Goal: Task Accomplishment & Management: Manage account settings

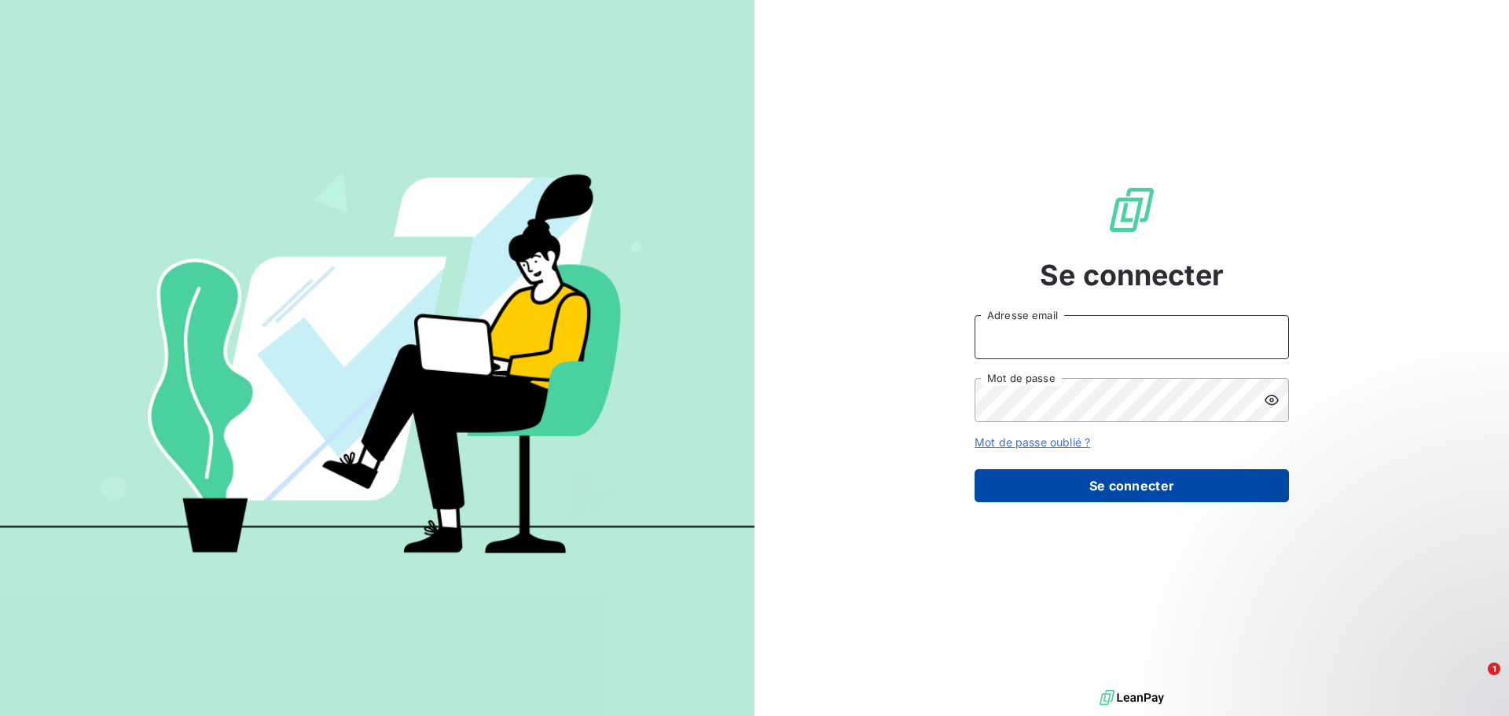
type input "[PERSON_NAME][EMAIL_ADDRESS][DOMAIN_NAME]"
click at [1104, 485] on button "Se connecter" at bounding box center [1132, 485] width 314 height 33
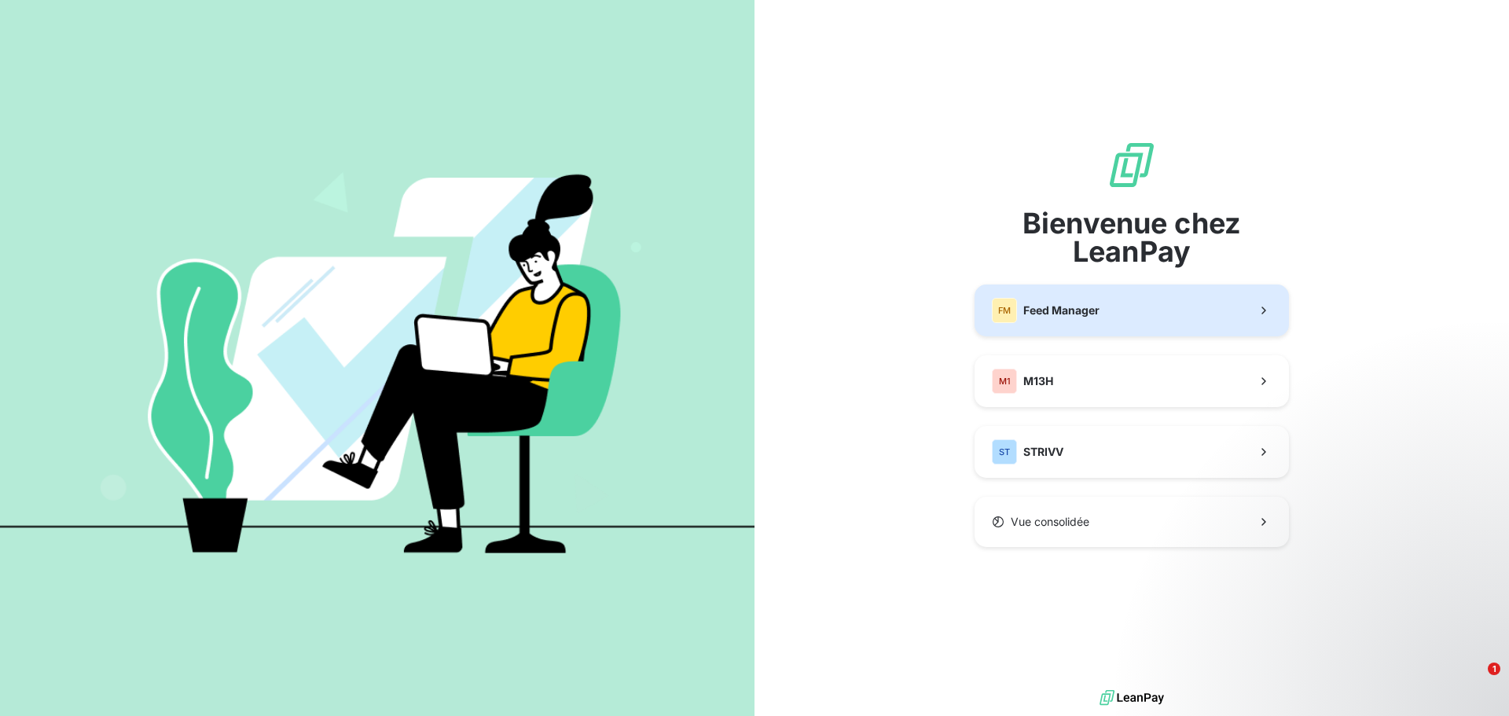
click at [1104, 312] on button "FM Feed Manager" at bounding box center [1132, 311] width 314 height 52
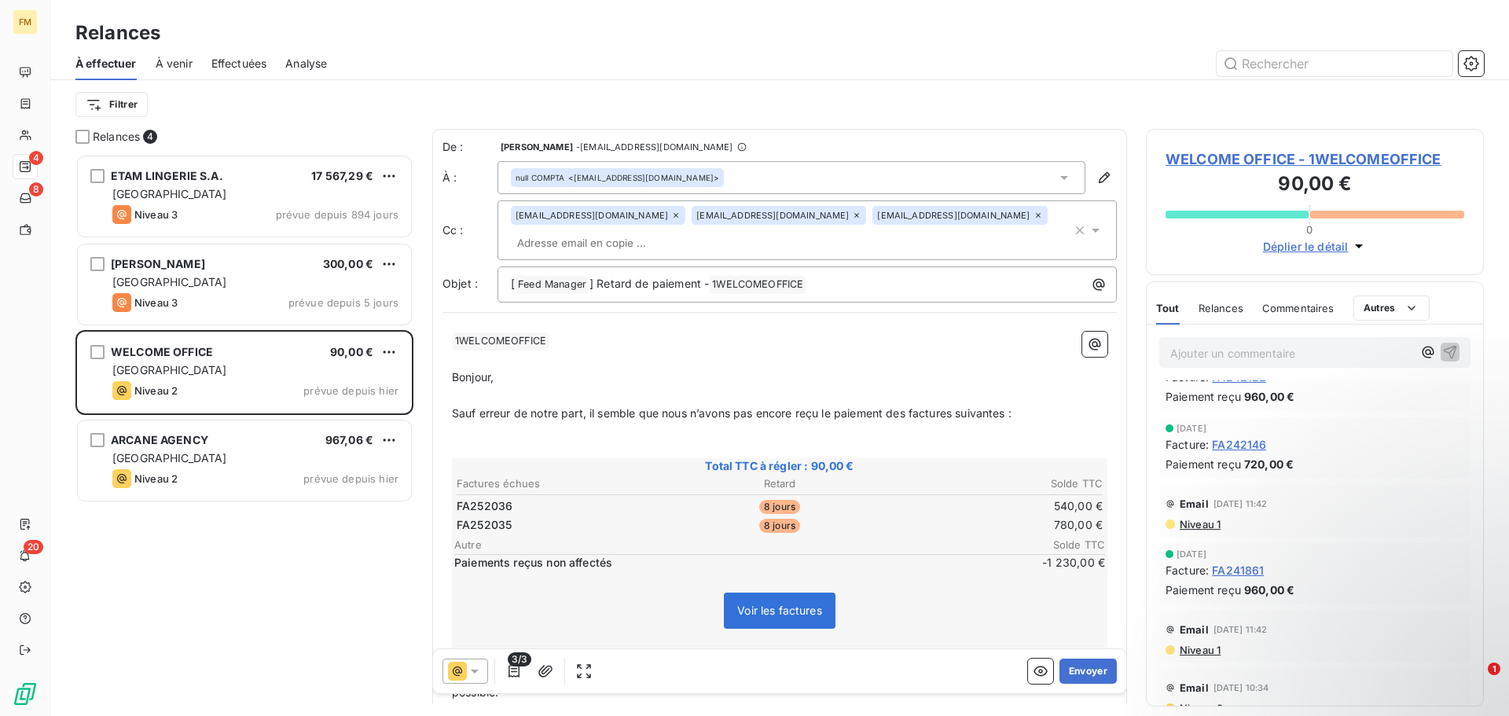
scroll to position [2121, 0]
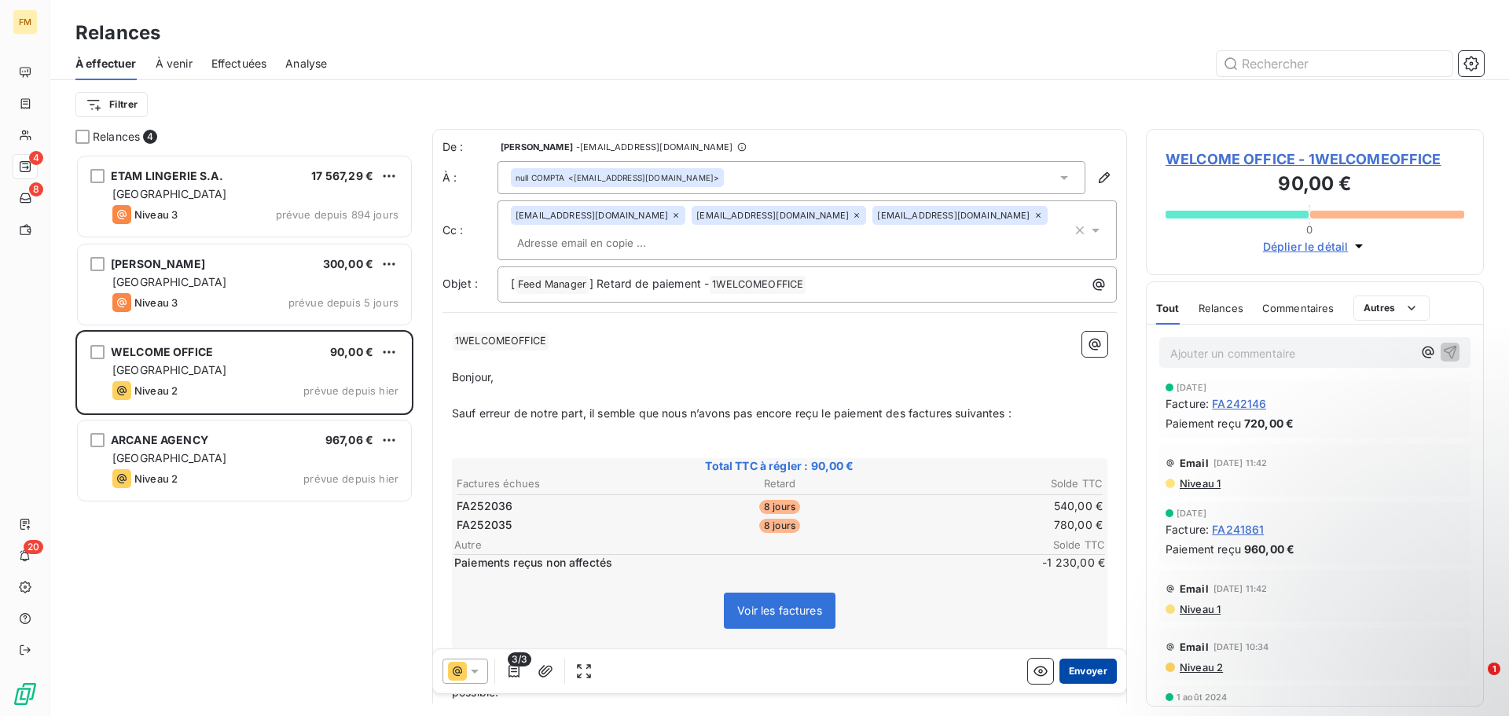
click at [1081, 667] on button "Envoyer" at bounding box center [1088, 671] width 57 height 25
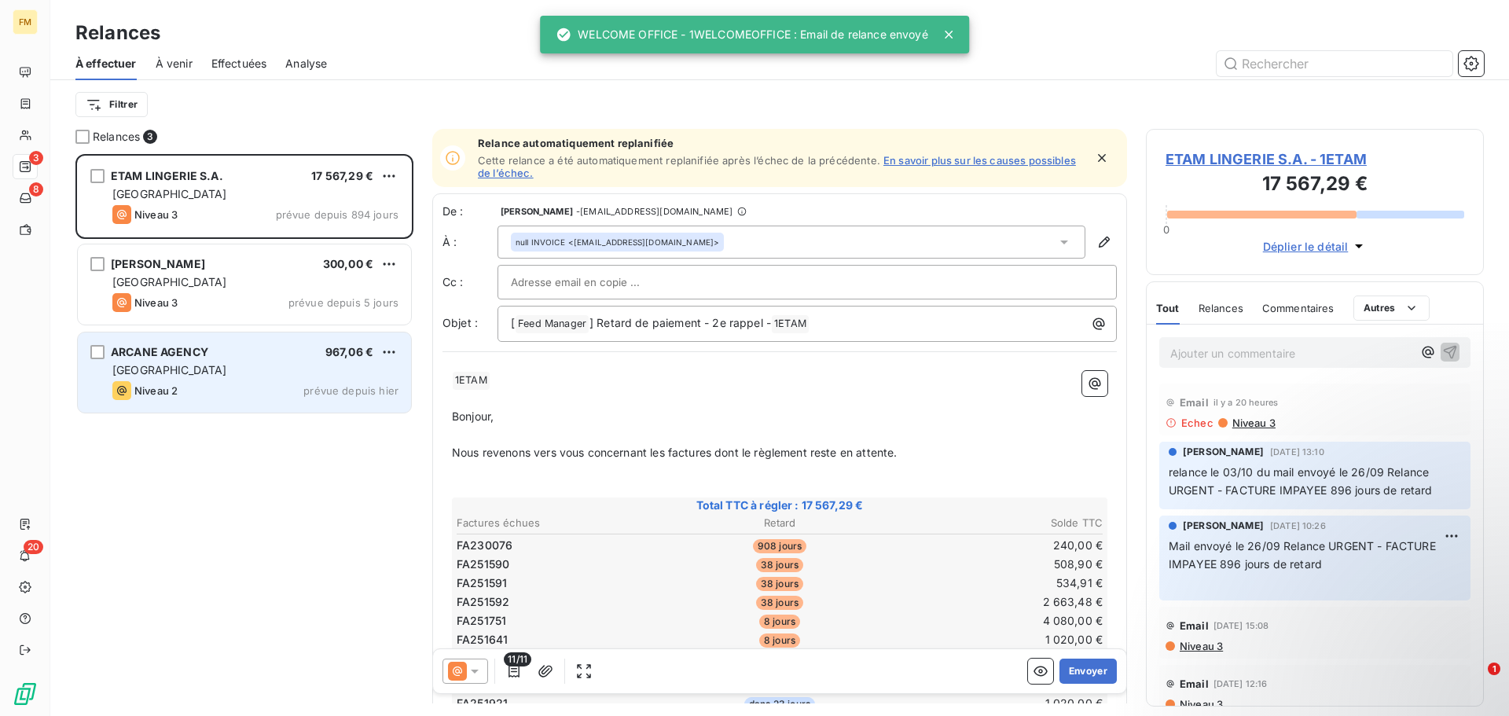
click at [266, 390] on div "Niveau 2 prévue depuis hier" at bounding box center [255, 390] width 286 height 19
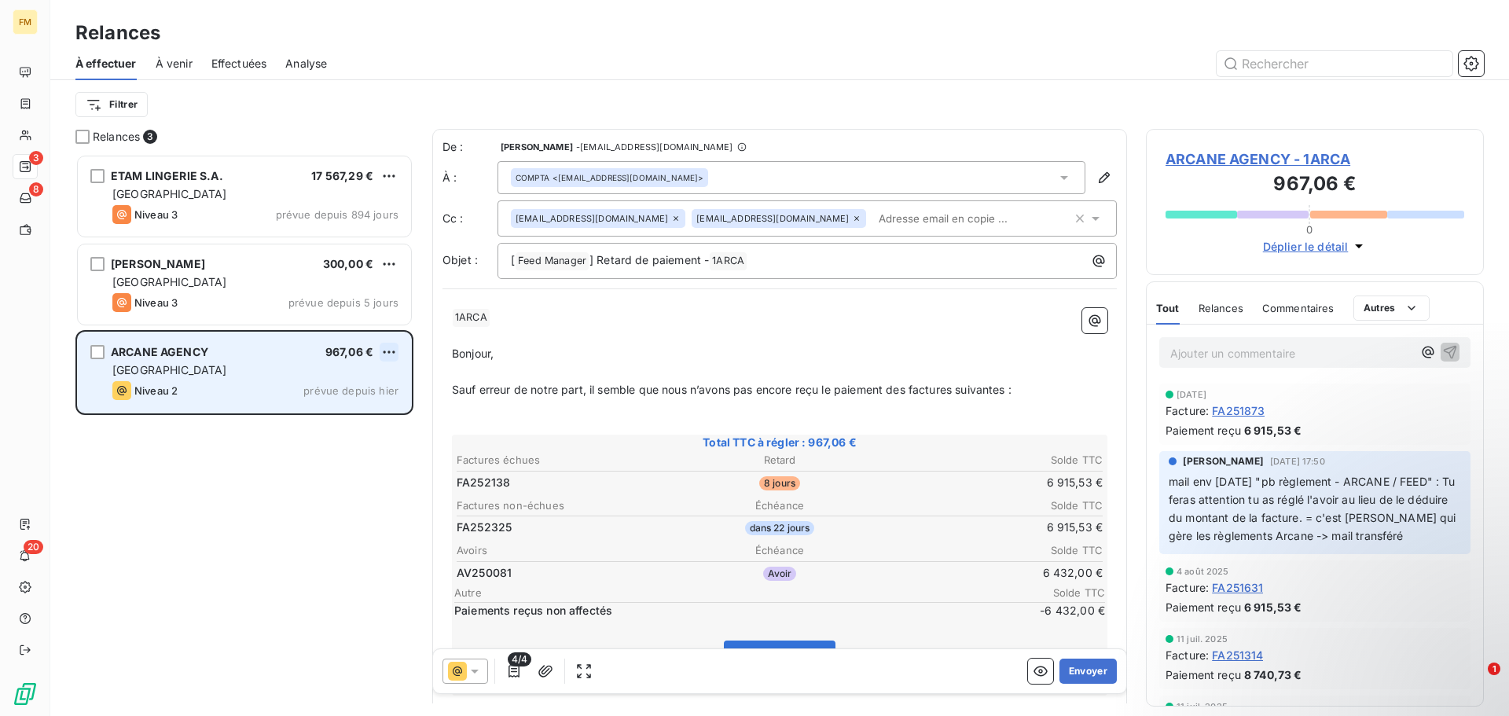
click at [380, 353] on html "FM 3 8 20 Relances À effectuer À venir Effectuées Analyse Filtrer Relances 3 ET…" at bounding box center [754, 358] width 1509 height 716
click at [343, 418] on div "Passer cette action" at bounding box center [321, 411] width 141 height 25
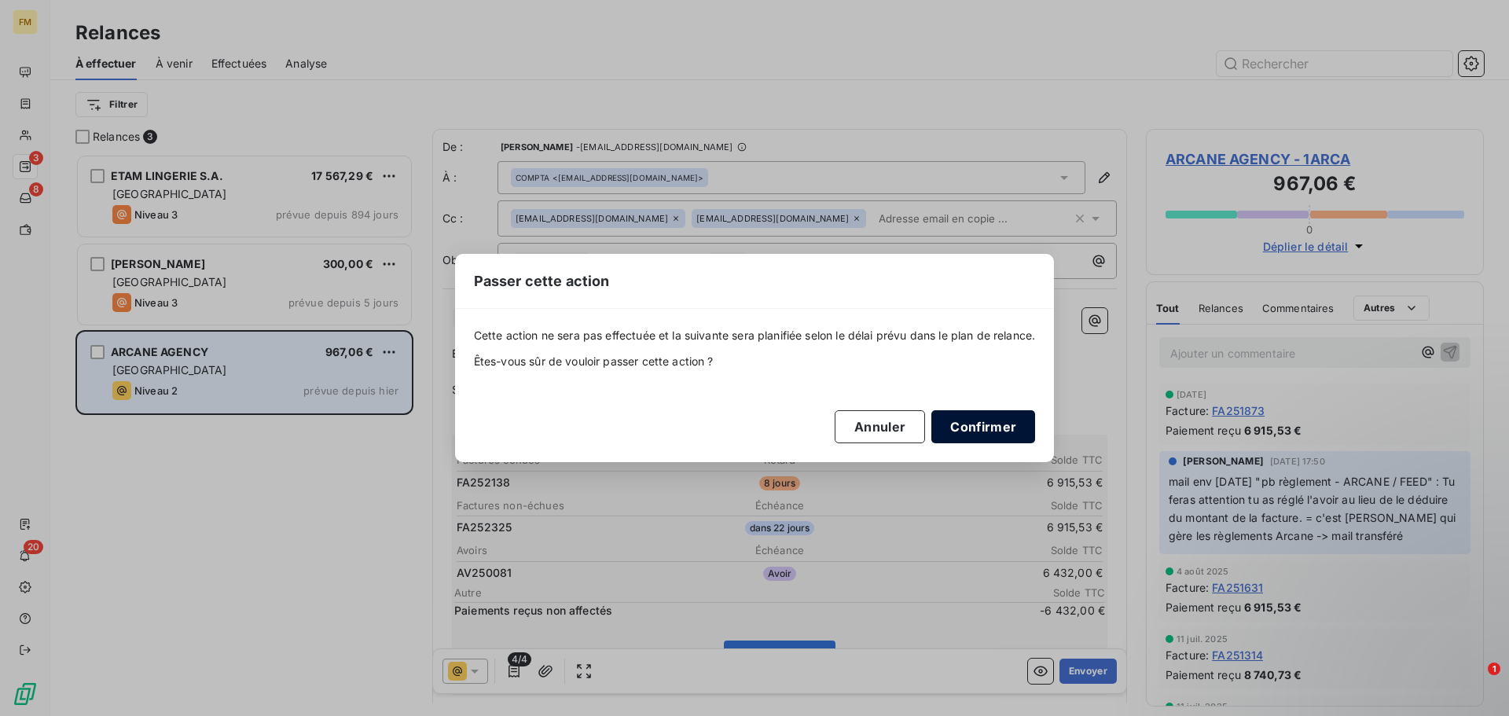
click at [960, 422] on button "Confirmer" at bounding box center [983, 426] width 104 height 33
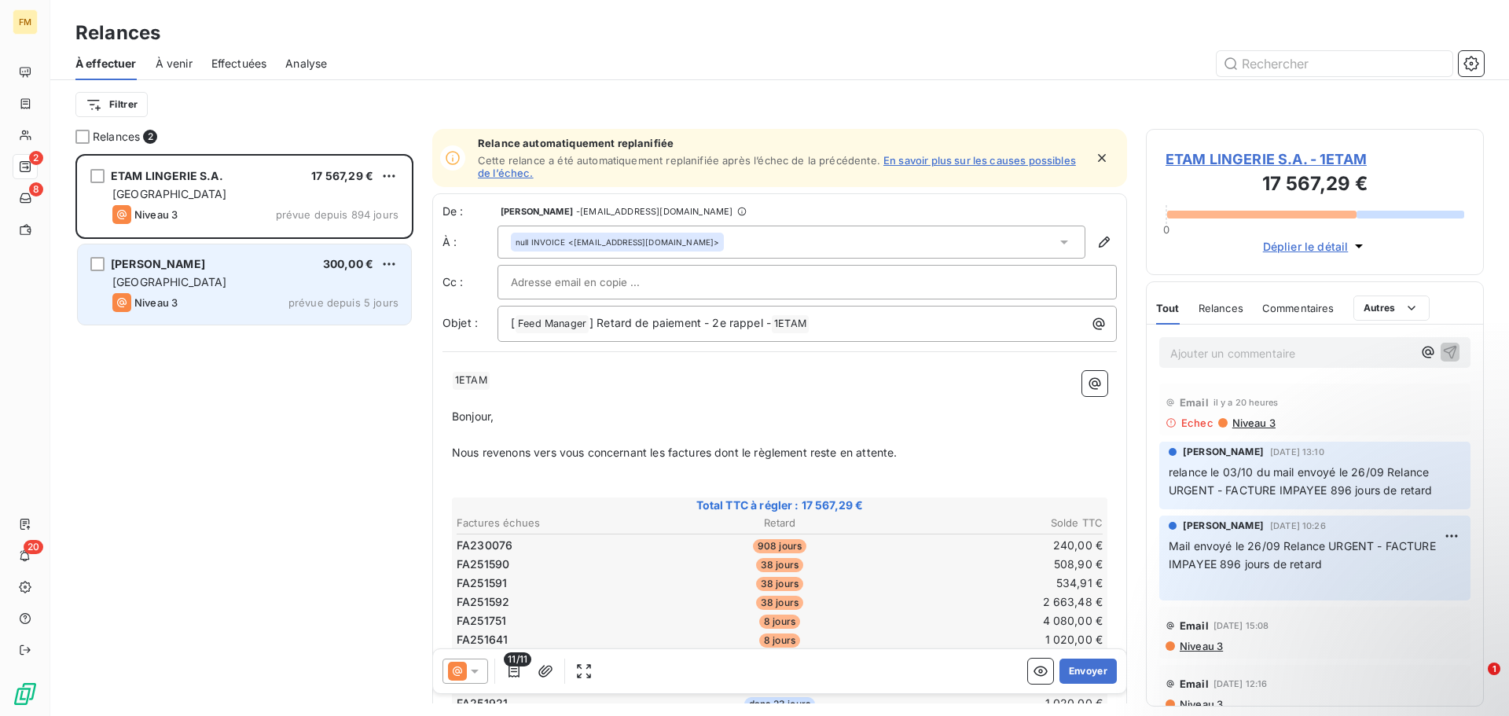
click at [304, 274] on div "[GEOGRAPHIC_DATA]" at bounding box center [255, 282] width 286 height 16
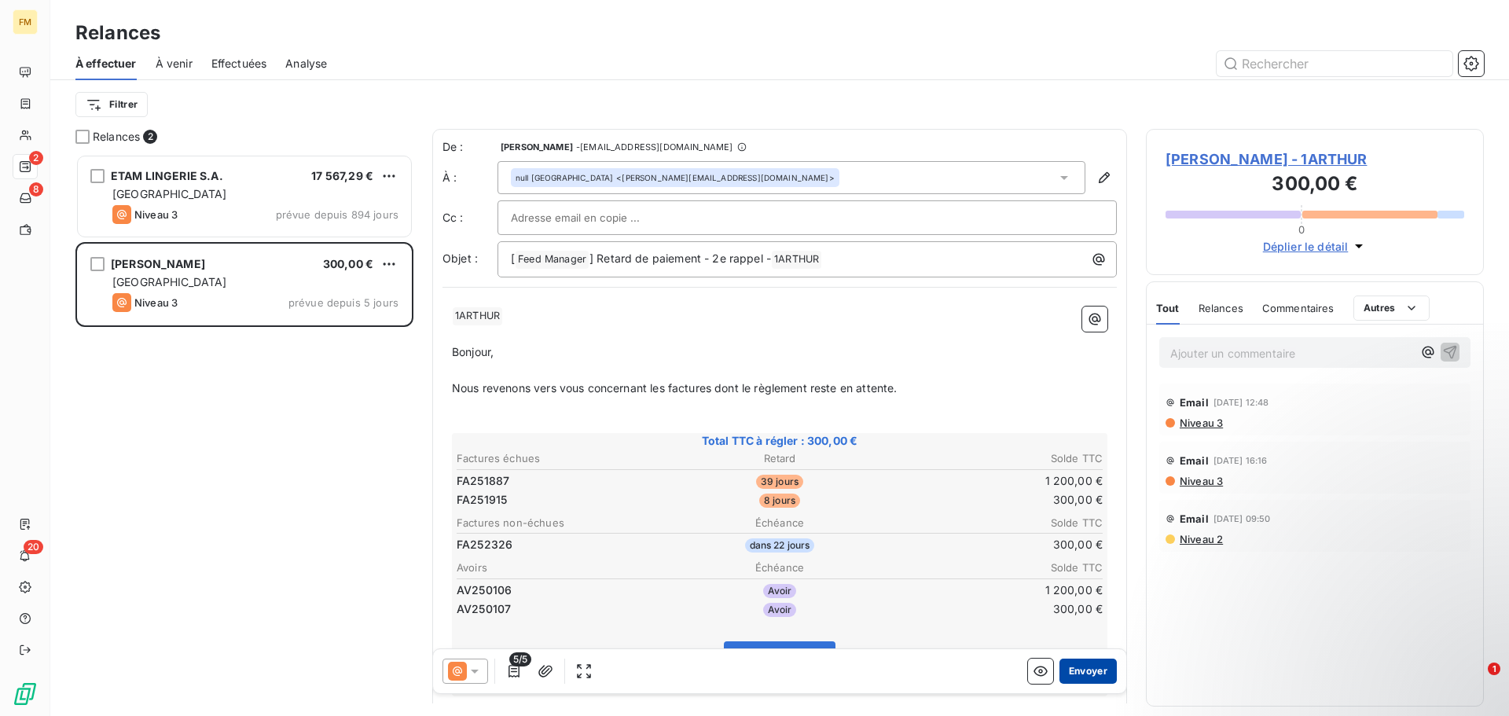
click at [1078, 674] on button "Envoyer" at bounding box center [1088, 671] width 57 height 25
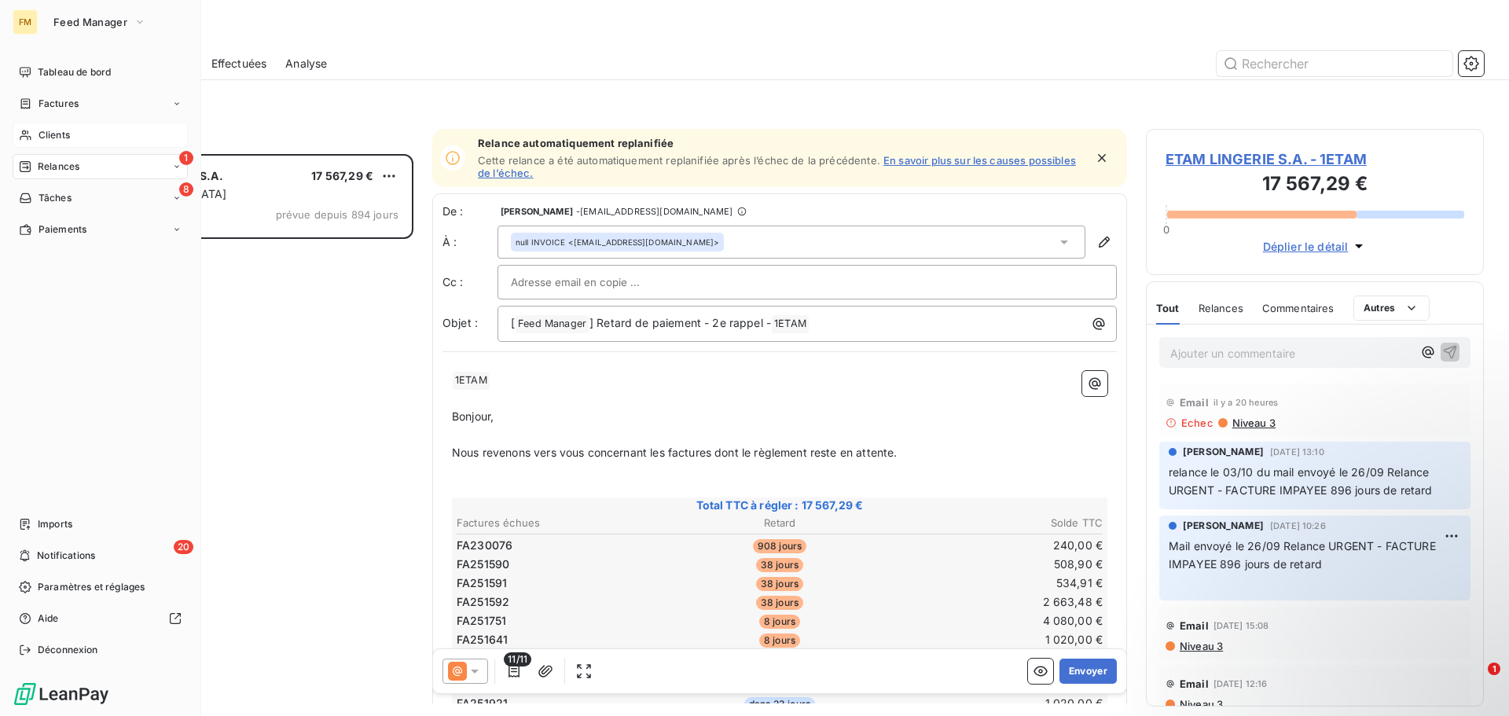
click at [31, 132] on icon at bounding box center [25, 135] width 13 height 13
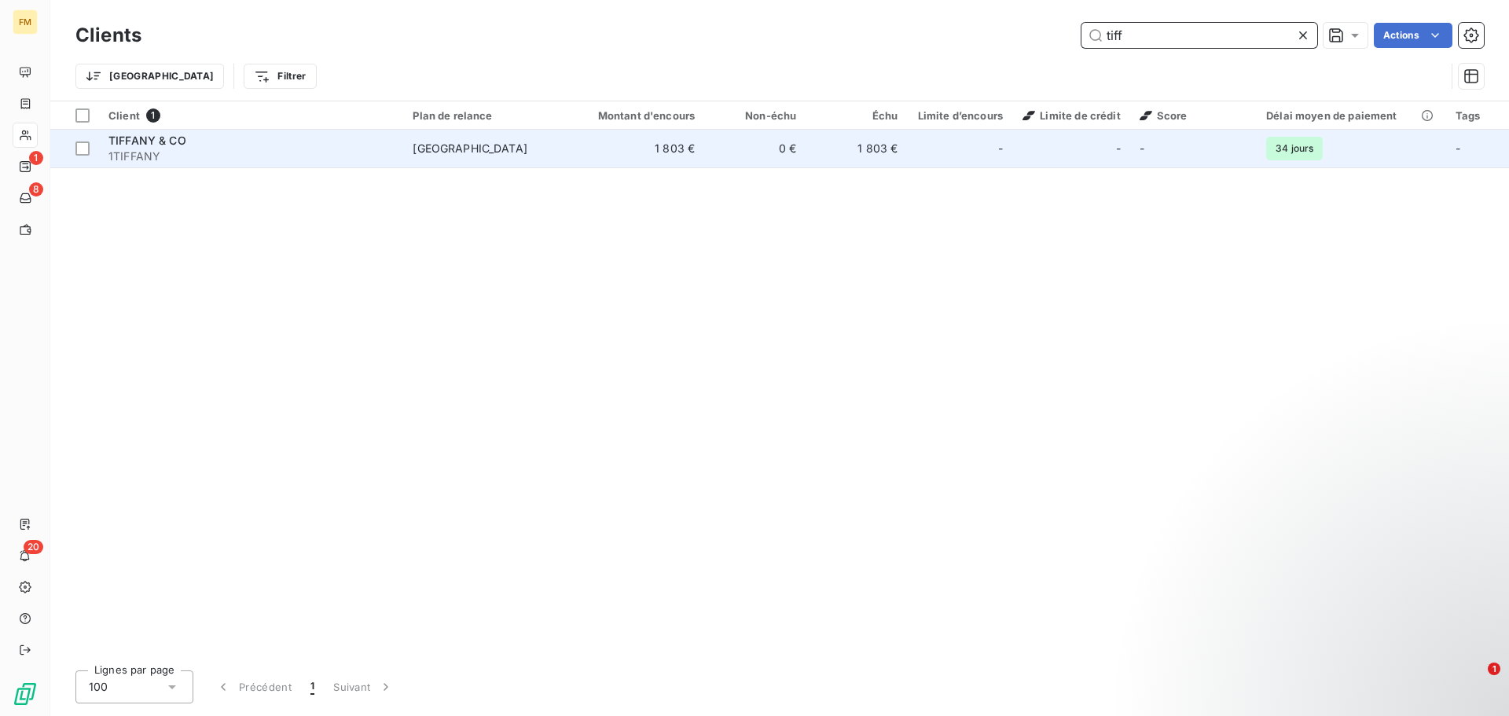
type input "tiff"
click at [354, 150] on span "1TIFFANY" at bounding box center [250, 157] width 285 height 16
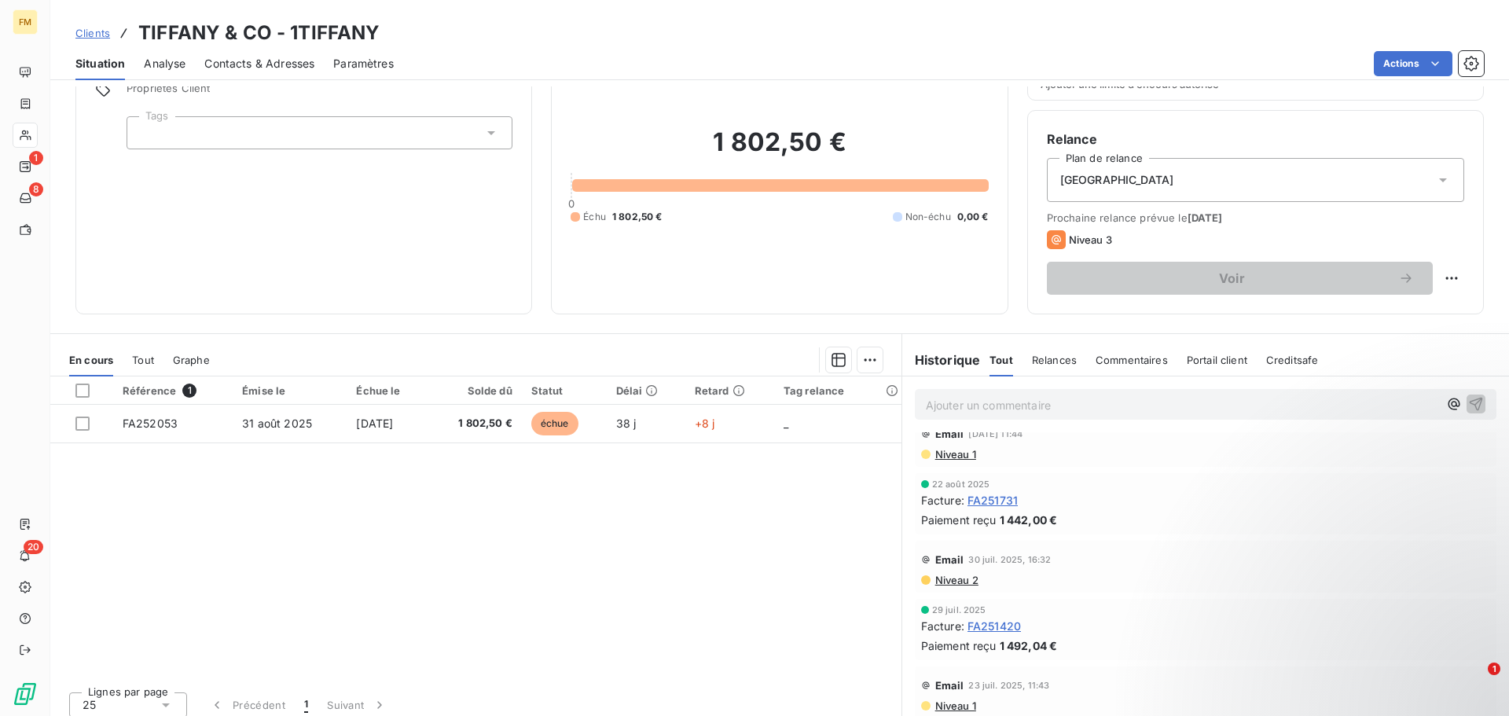
scroll to position [89, 0]
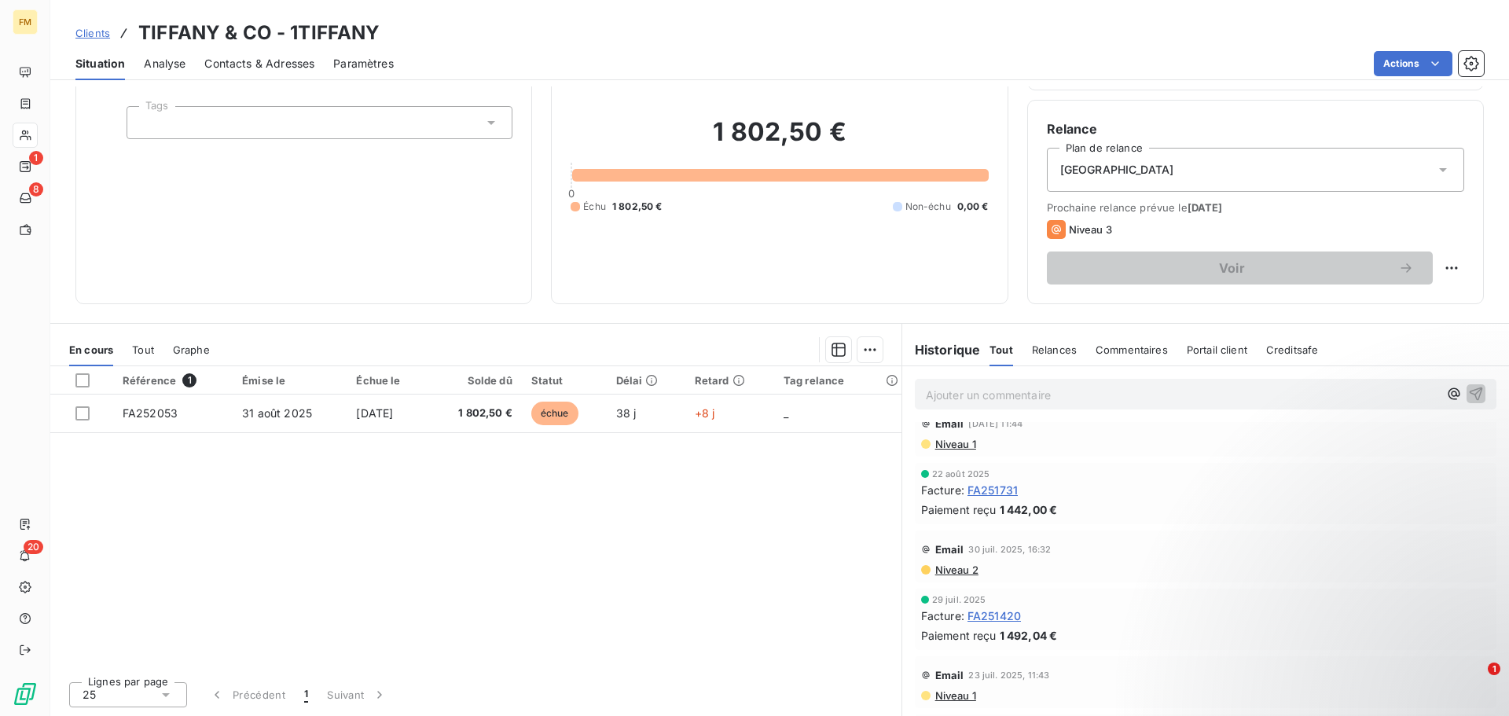
click at [1142, 358] on div "Commentaires" at bounding box center [1132, 349] width 72 height 33
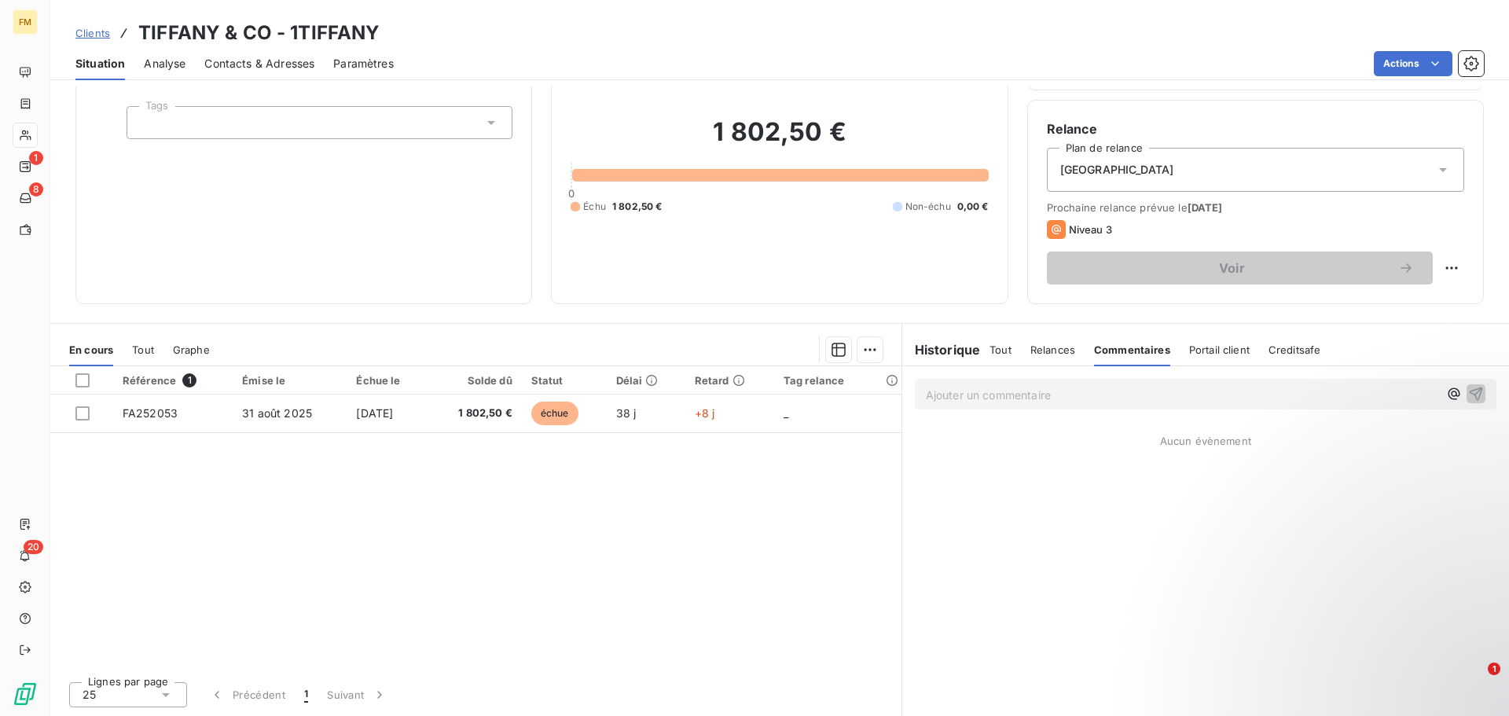
click at [1019, 393] on p "Ajouter un commentaire ﻿" at bounding box center [1182, 395] width 512 height 20
click at [916, 392] on div "[Feed Manager] Retard de paiement - 1TIFFANY" at bounding box center [1206, 393] width 582 height 29
click at [926, 392] on span "[Feed Manager] Retard de paiement - 1TIFFANY" at bounding box center [1053, 393] width 255 height 13
click at [1234, 397] on p "08/10 [Feed Manager] Retard de paiement - 1TIFFANY" at bounding box center [1182, 394] width 512 height 18
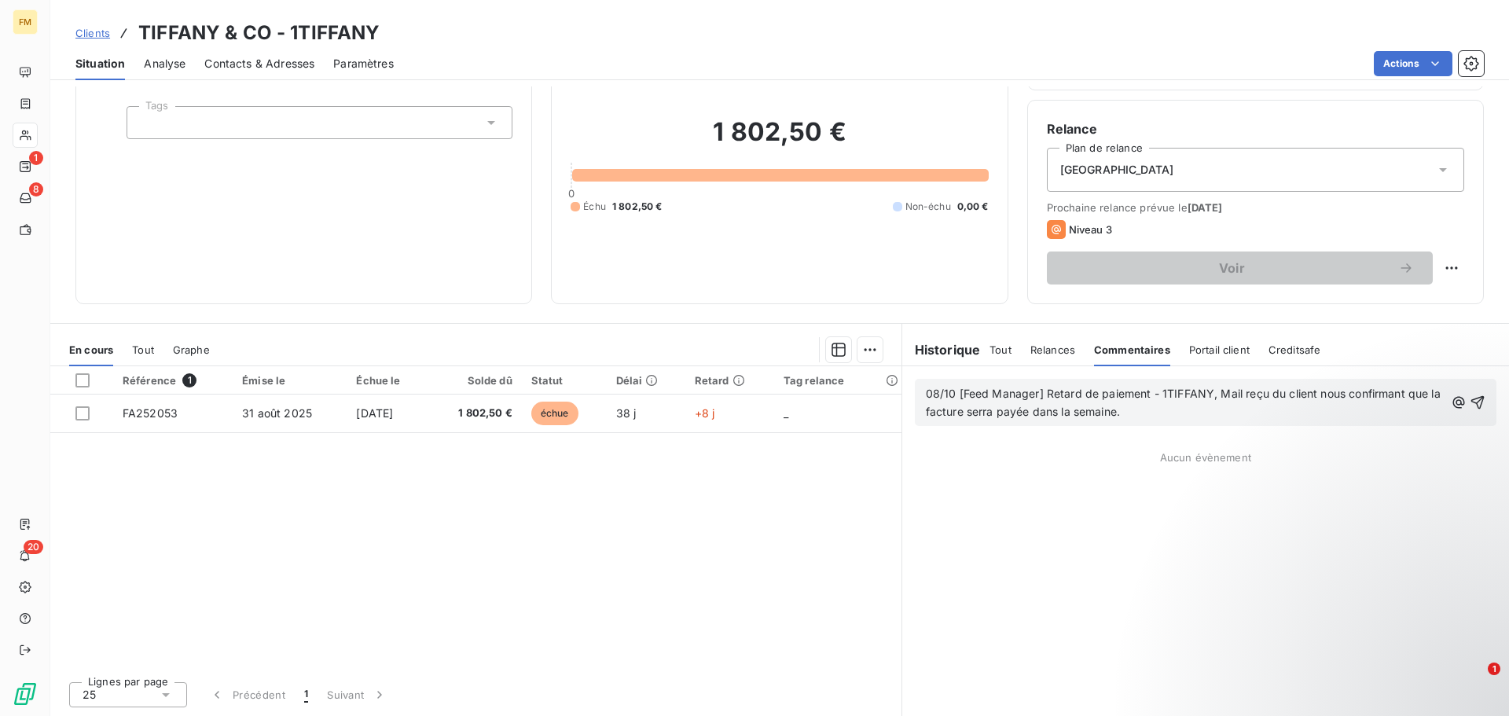
click at [1220, 389] on span "08/10 [Feed Manager] Retard de paiement - 1TIFFANY, Mail reçu du client nous co…" at bounding box center [1185, 402] width 518 height 31
click at [1016, 416] on span "08/10 [Feed Manager] Retard de paiement - 1TIFFANY, Mail reçu du client nous co…" at bounding box center [1185, 402] width 518 height 31
drag, startPoint x: 1128, startPoint y: 413, endPoint x: 916, endPoint y: 417, distance: 212.2
click at [916, 417] on div "08/10 [Feed Manager] Retard de paiement - 1TIFFANY, Mail reçu du client nous co…" at bounding box center [1206, 402] width 582 height 47
copy span "la facture serra payée dans la semaine."
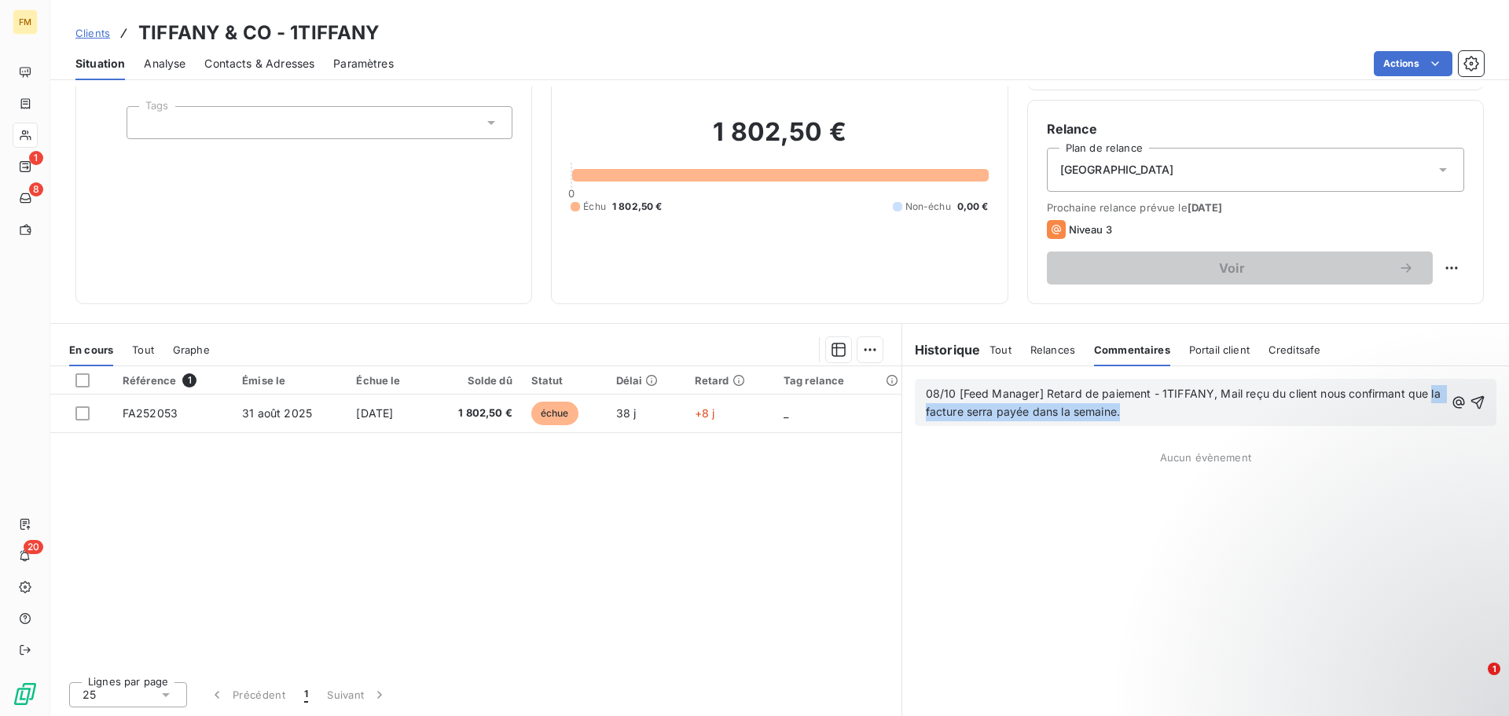
click at [997, 406] on span "08/10 [Feed Manager] Retard de paiement - 1TIFFANY, Mail reçu du client nous co…" at bounding box center [1185, 402] width 518 height 31
click at [992, 409] on span "08/10 [Feed Manager] Retard de paiement - 1TIFFANY, Mail reçu du client nous co…" at bounding box center [1185, 402] width 518 height 31
click at [1144, 412] on p "08/10 [Feed Manager] Retard de paiement - 1TIFFANY, Mail reçu du client nous co…" at bounding box center [1185, 403] width 519 height 36
click at [1470, 402] on icon "button" at bounding box center [1478, 403] width 16 height 16
